Goal: Transaction & Acquisition: Purchase product/service

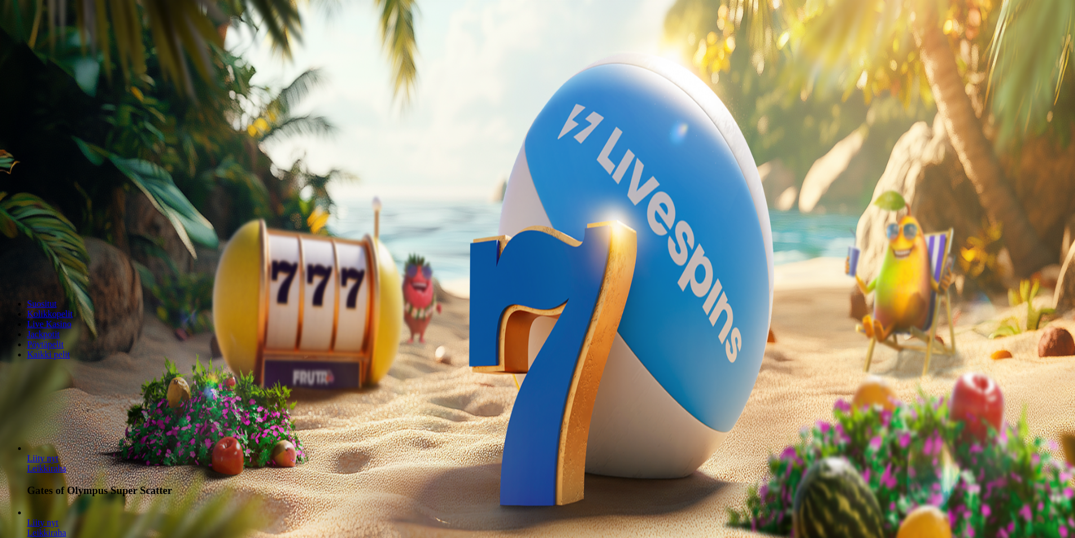
click at [60, 47] on button "Kirjaudu" at bounding box center [78, 41] width 37 height 12
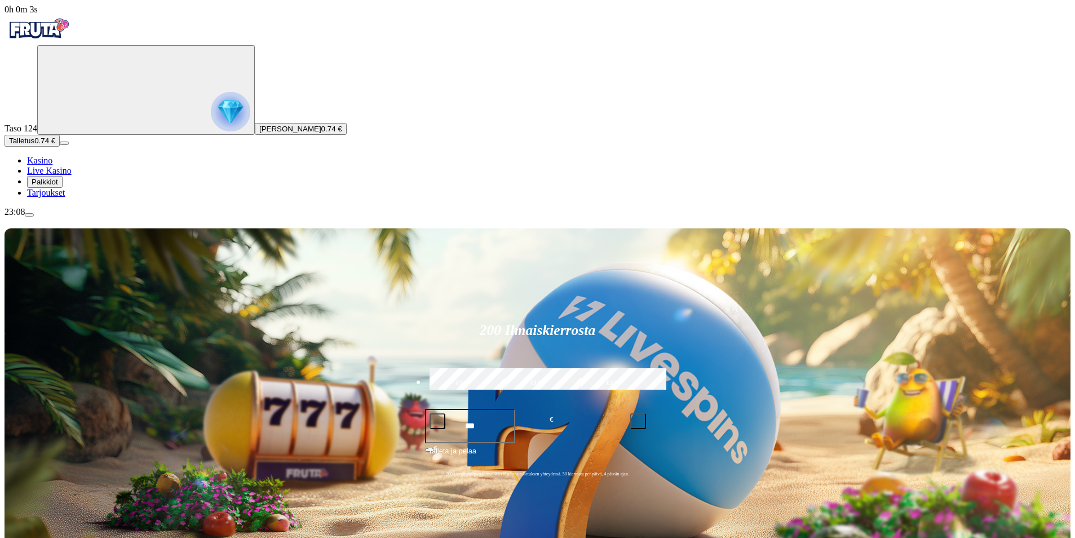
click at [58, 186] on span "Palkkiot" at bounding box center [45, 182] width 26 height 8
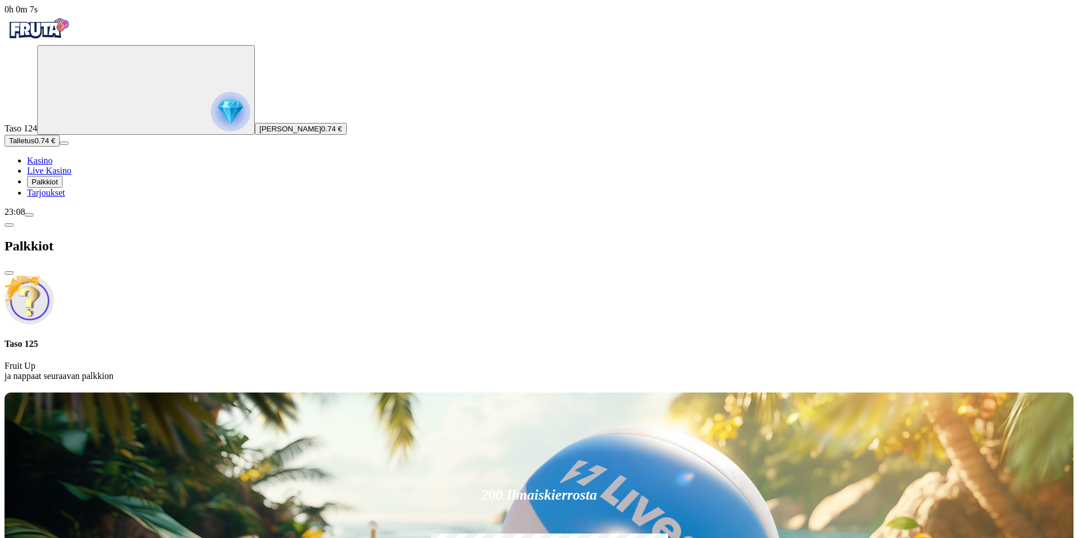
click at [60, 147] on button "Talletus 0.74 €" at bounding box center [32, 141] width 55 height 12
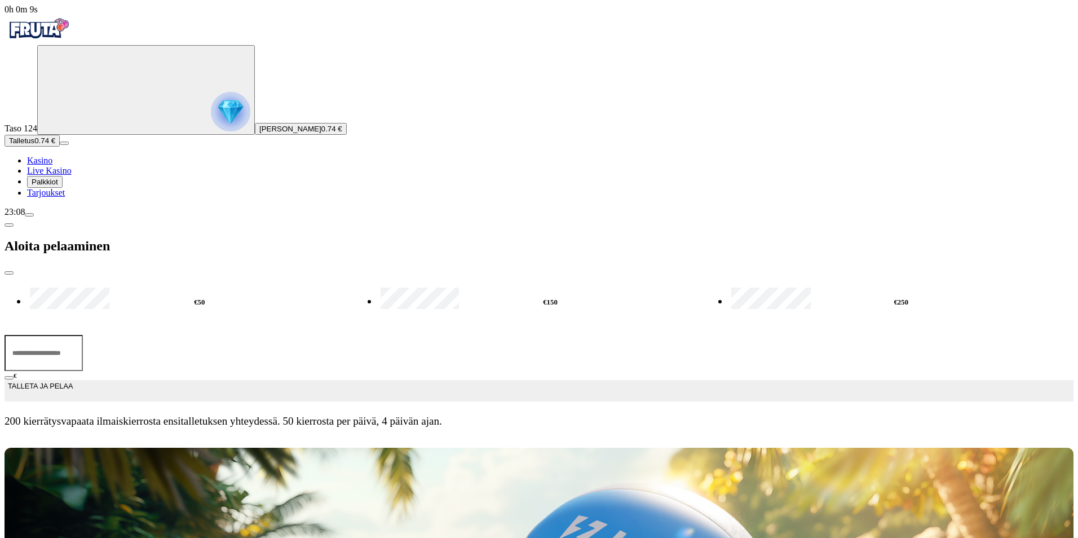
click at [83, 335] on input "***" at bounding box center [44, 353] width 78 height 36
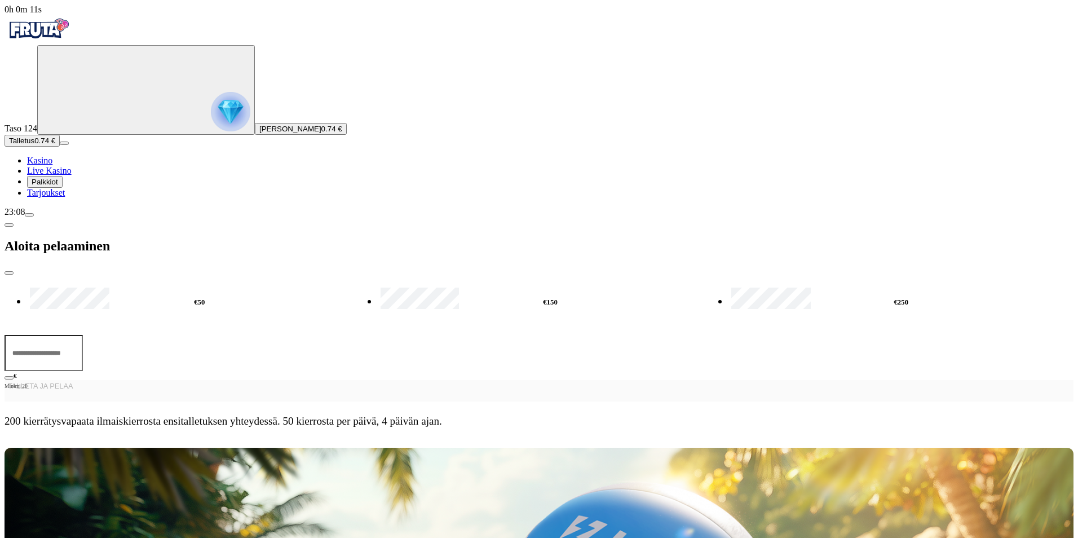
type input "*"
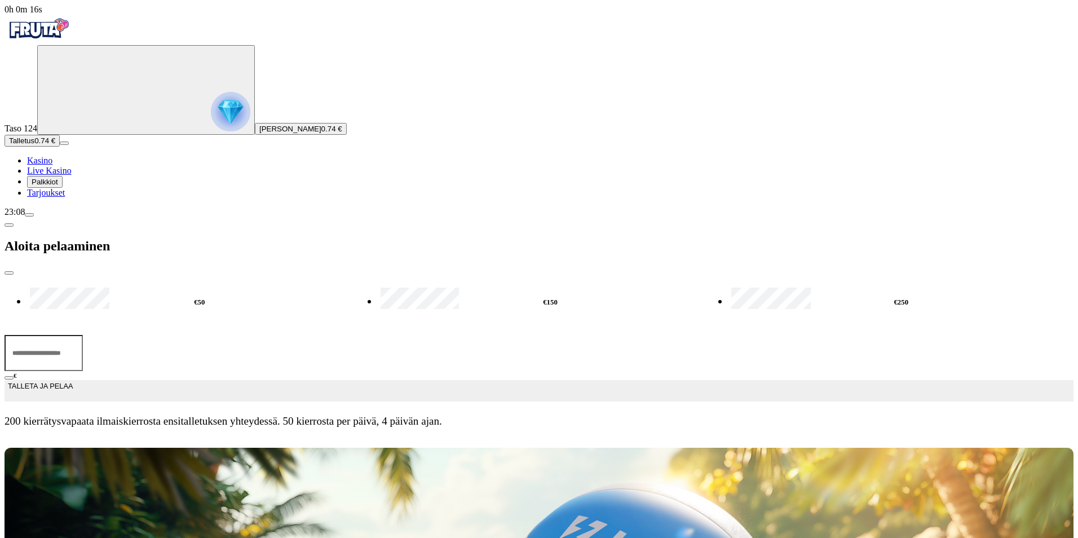
type input "**"
click at [181, 380] on button "TALLETA JA PELAA" at bounding box center [539, 390] width 1069 height 21
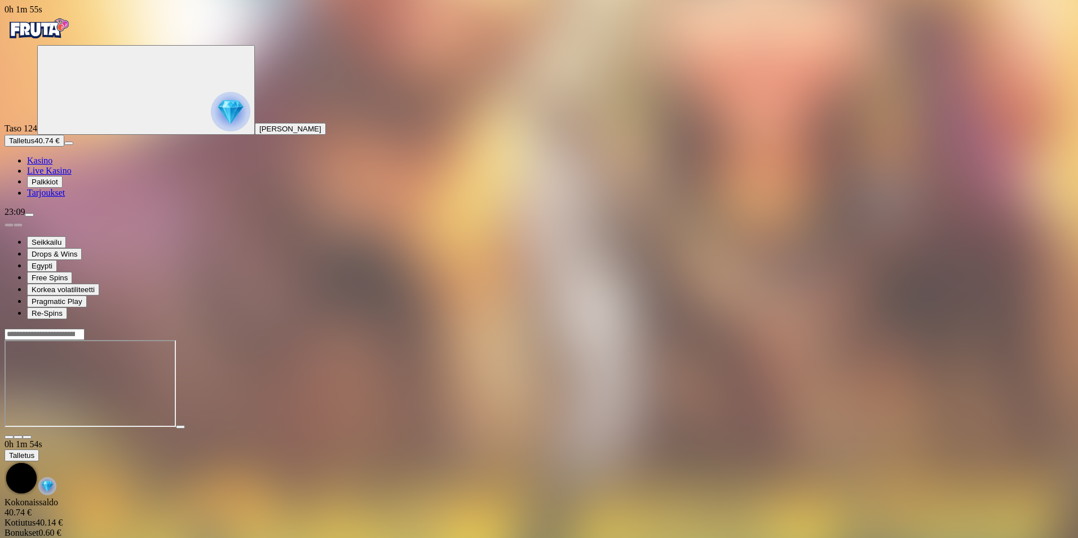
click at [27, 437] on span "fullscreen icon" at bounding box center [27, 437] width 0 height 0
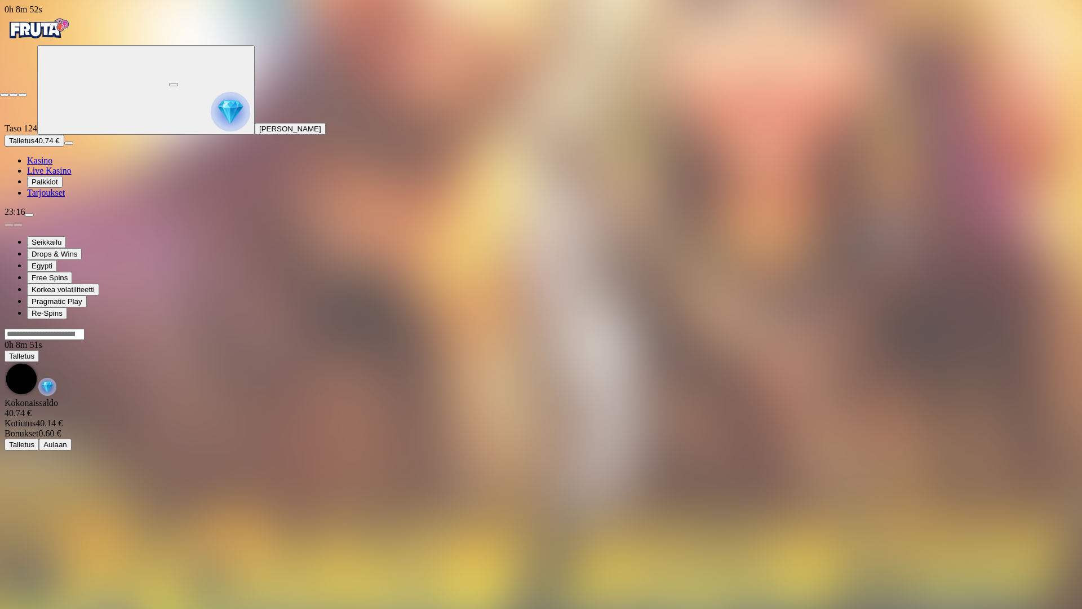
click at [27, 93] on button "button" at bounding box center [22, 94] width 9 height 3
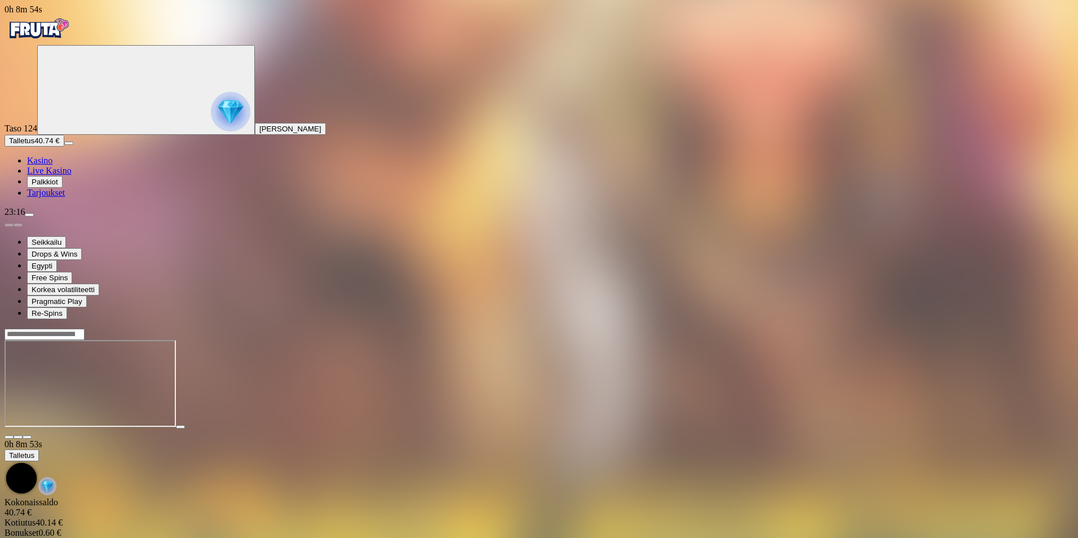
click at [9, 437] on span "close icon" at bounding box center [9, 437] width 0 height 0
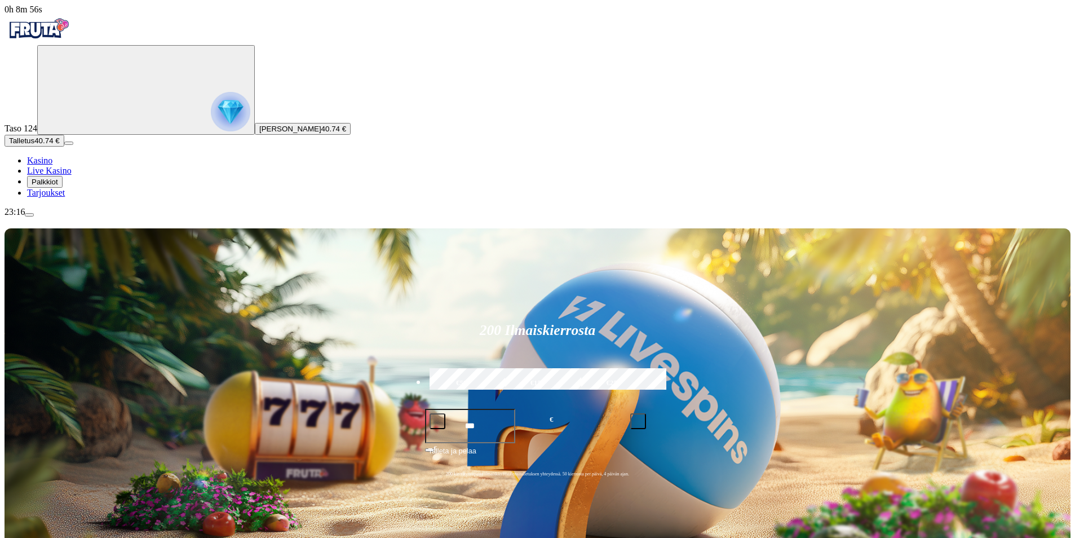
click at [34, 145] on span "Talletus" at bounding box center [21, 140] width 25 height 8
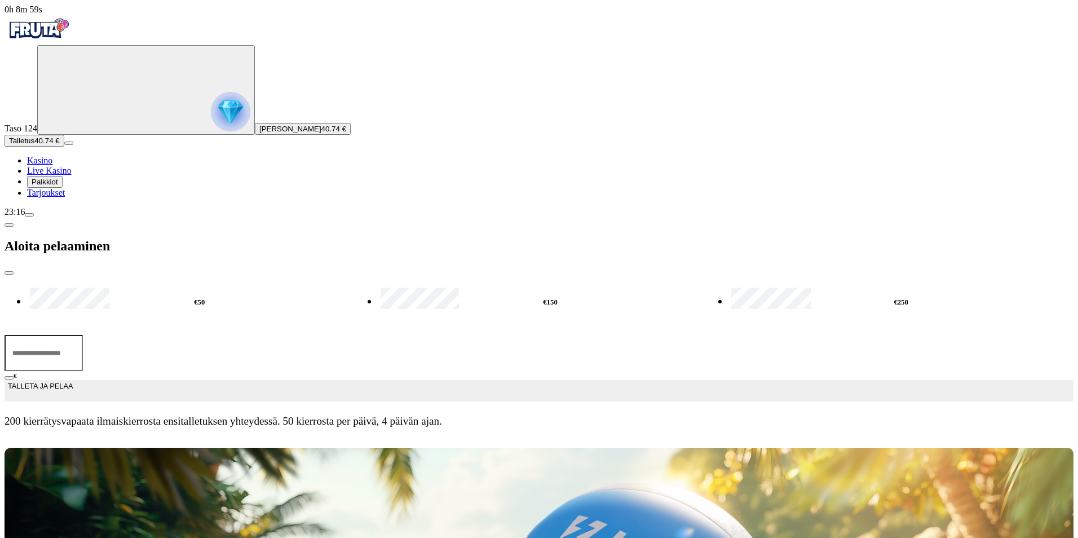
click at [83, 335] on input "***" at bounding box center [44, 353] width 78 height 36
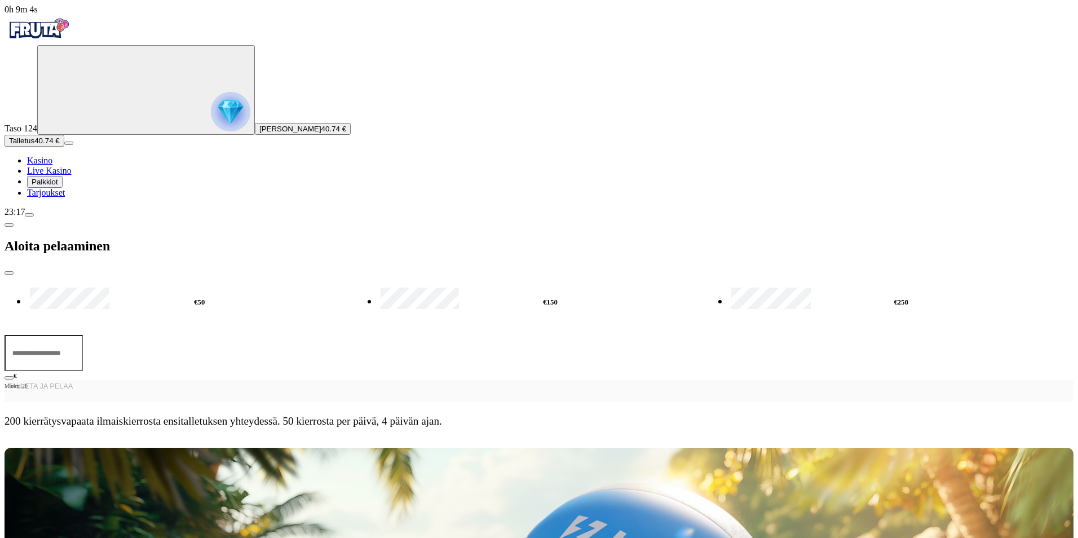
type input "*"
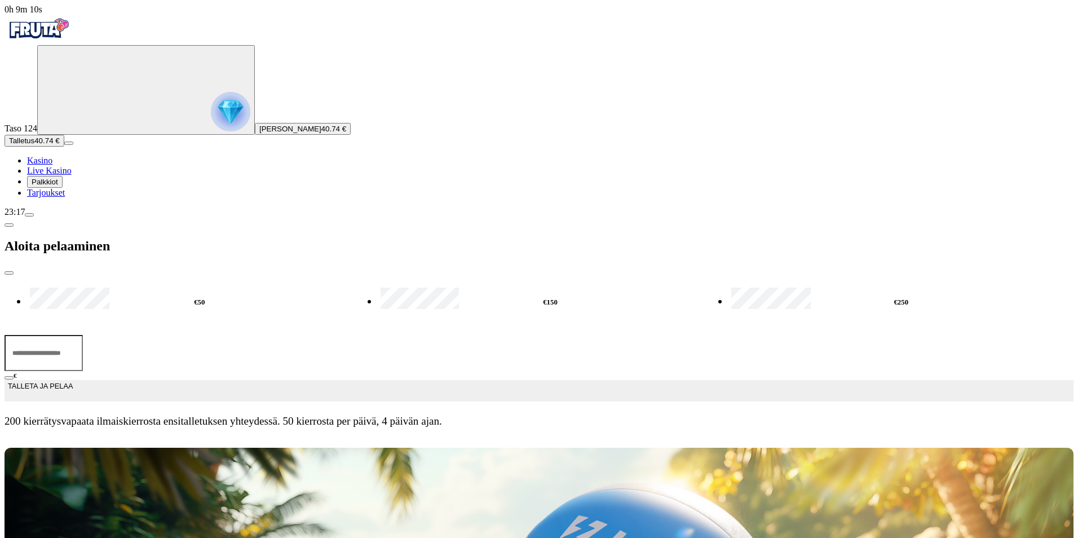
type input "**"
click at [201, 380] on button "TALLETA JA PELAA" at bounding box center [539, 390] width 1069 height 21
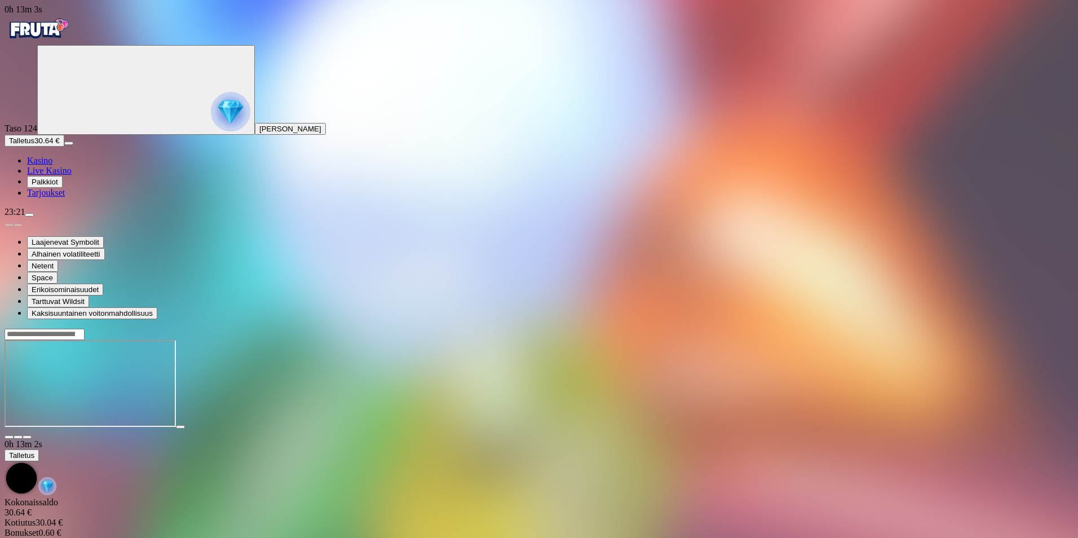
click at [9, 437] on span "close icon" at bounding box center [9, 437] width 0 height 0
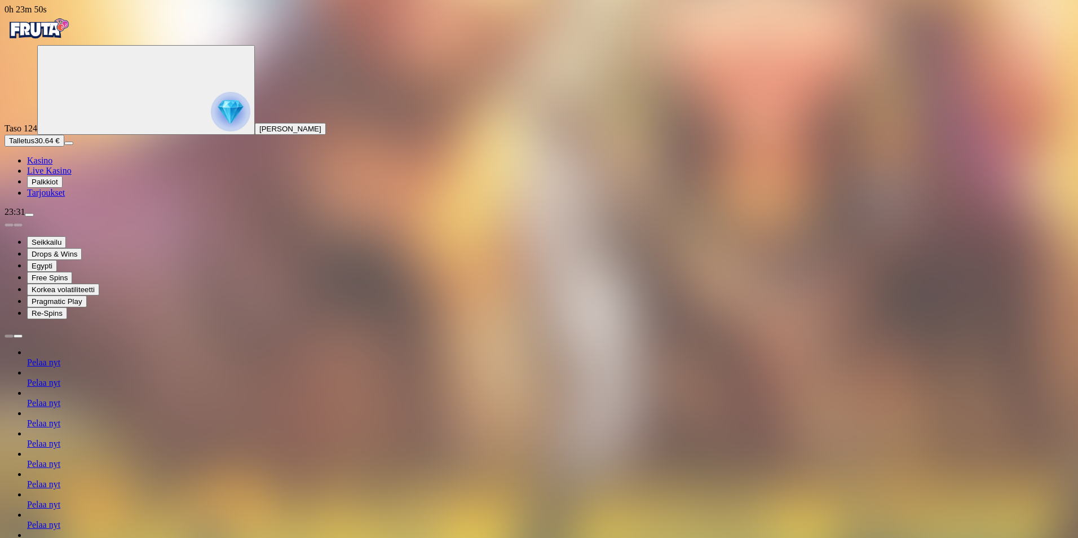
click at [47, 186] on span "Palkkiot" at bounding box center [45, 182] width 26 height 8
click at [65, 197] on span "Tarjoukset" at bounding box center [46, 193] width 38 height 10
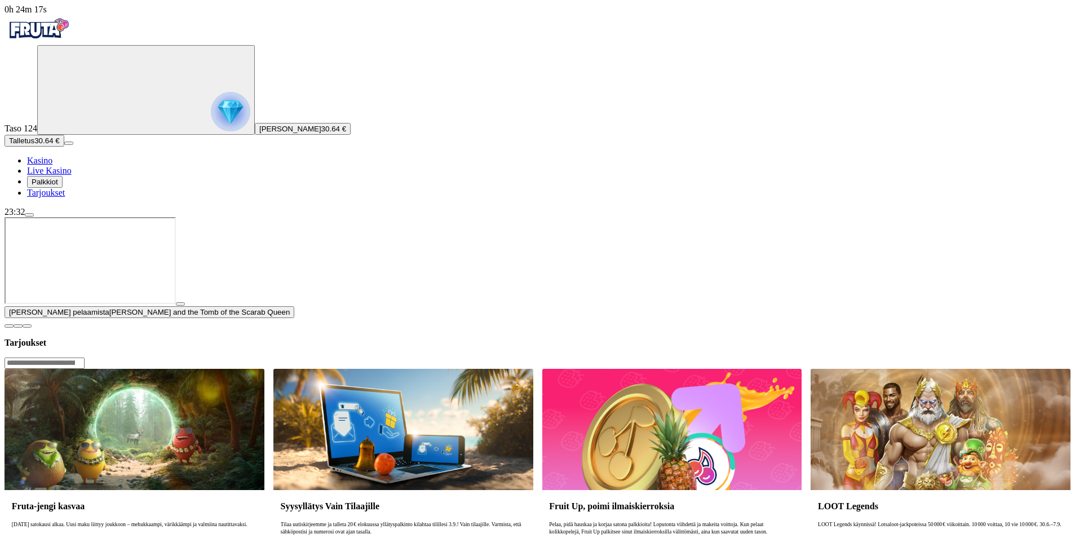
click at [185, 305] on button "button" at bounding box center [180, 303] width 9 height 3
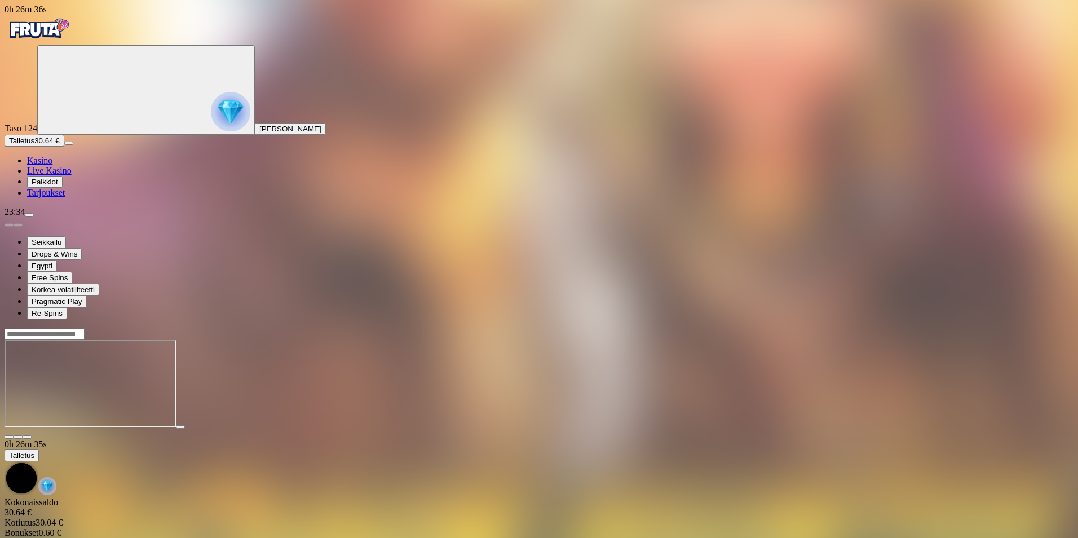
click at [9, 437] on span "close icon" at bounding box center [9, 437] width 0 height 0
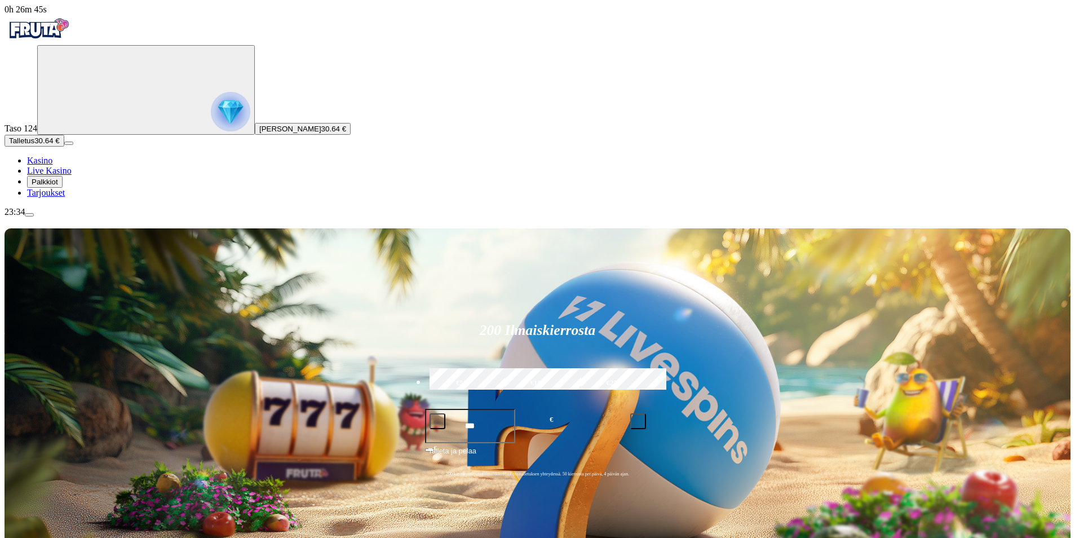
click at [29, 215] on span "menu icon" at bounding box center [29, 215] width 0 height 0
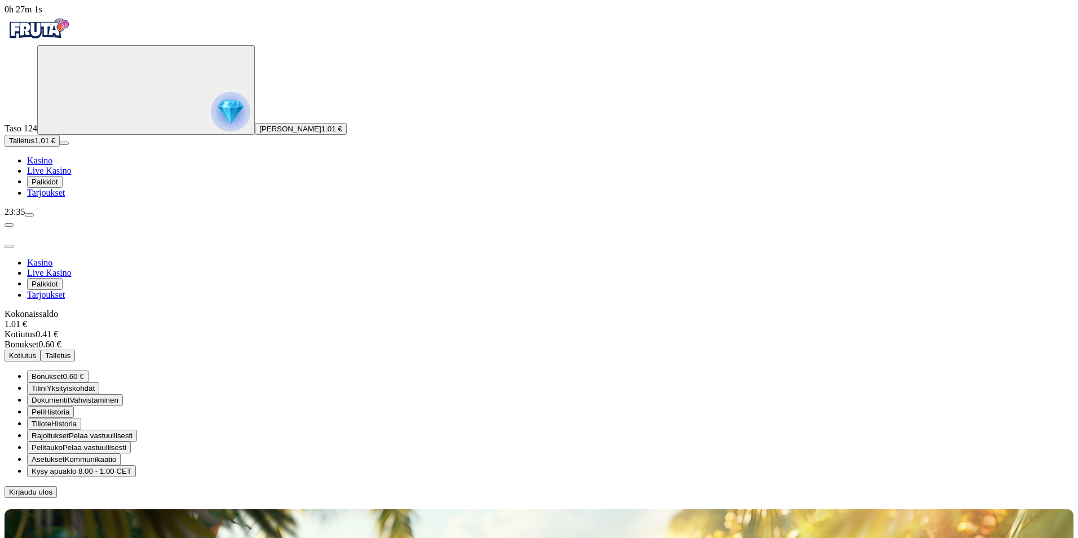
click at [52, 487] on span "Kirjaudu ulos" at bounding box center [30, 491] width 43 height 8
